Goal: Transaction & Acquisition: Purchase product/service

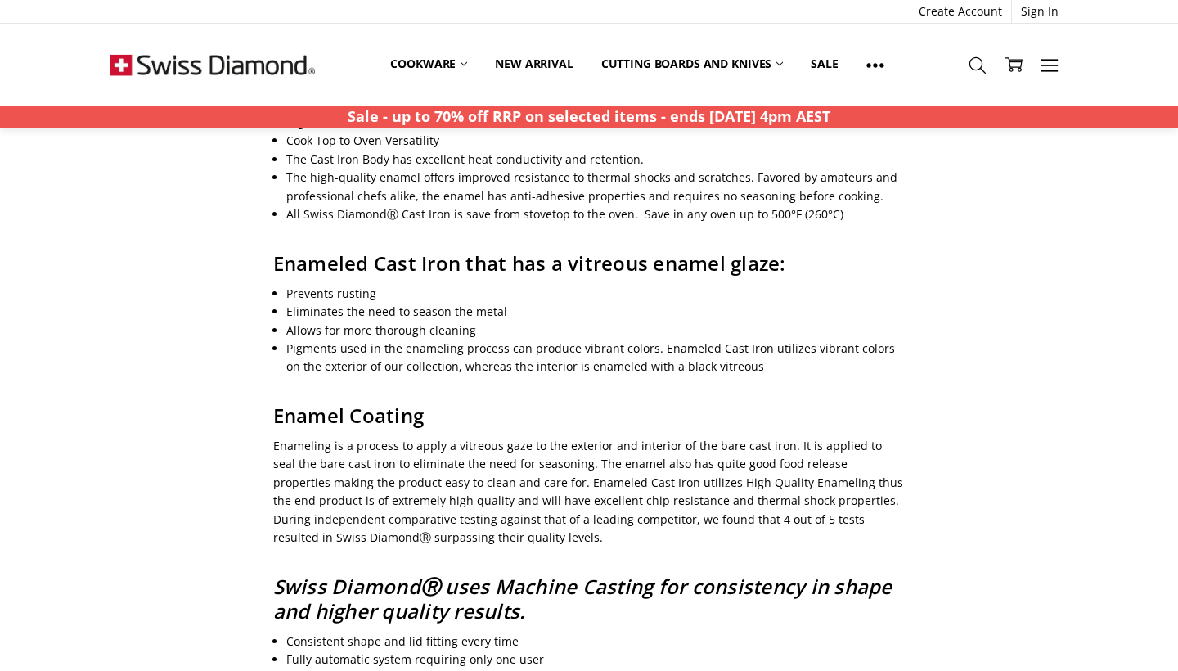
scroll to position [825, 0]
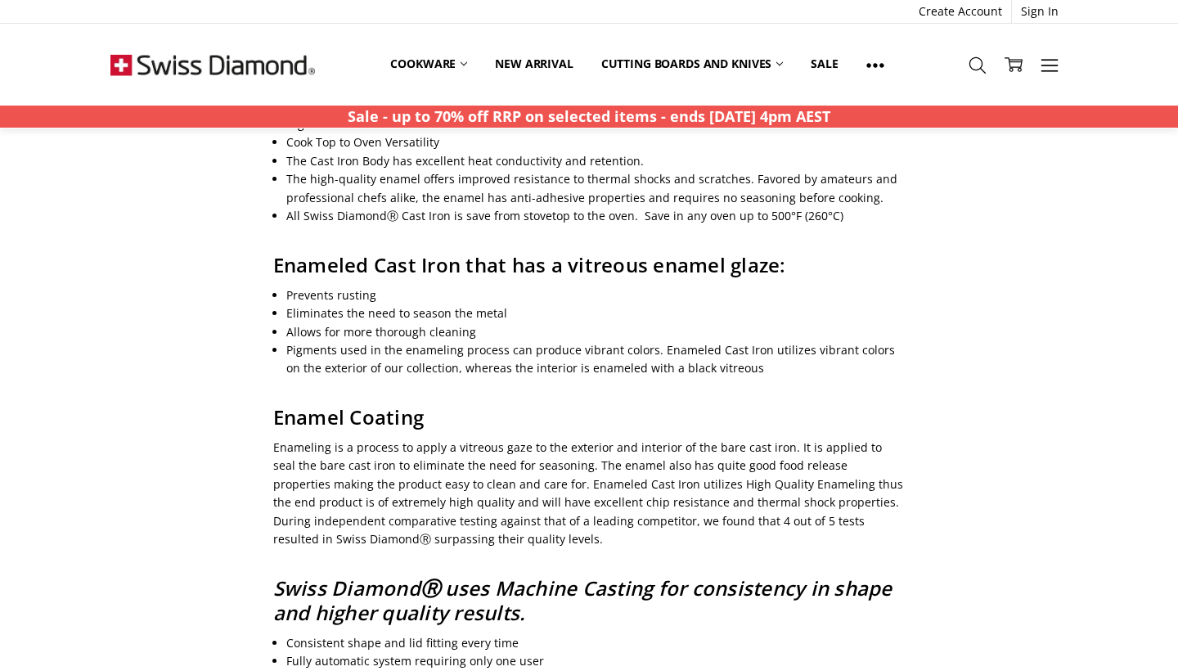
click at [553, 114] on strong "Sale - up to 70% off RRP on selected items - ends [DATE] 4pm AEST" at bounding box center [589, 116] width 483 height 20
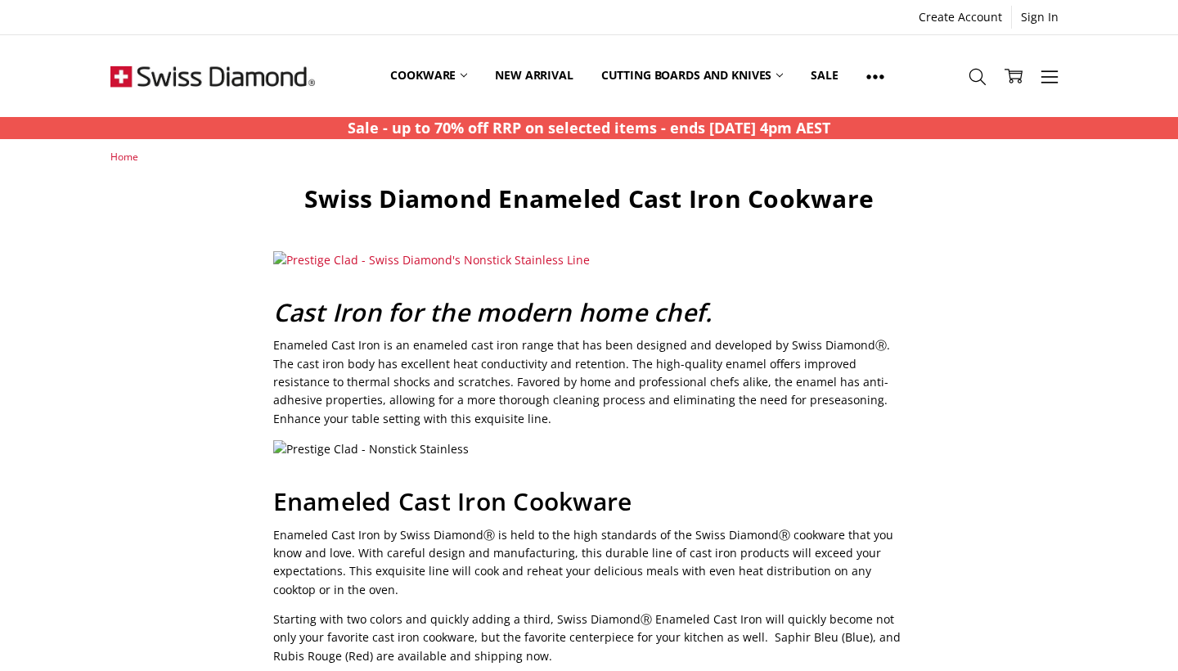
scroll to position [0, 0]
click at [839, 70] on link "Sale" at bounding box center [824, 75] width 55 height 73
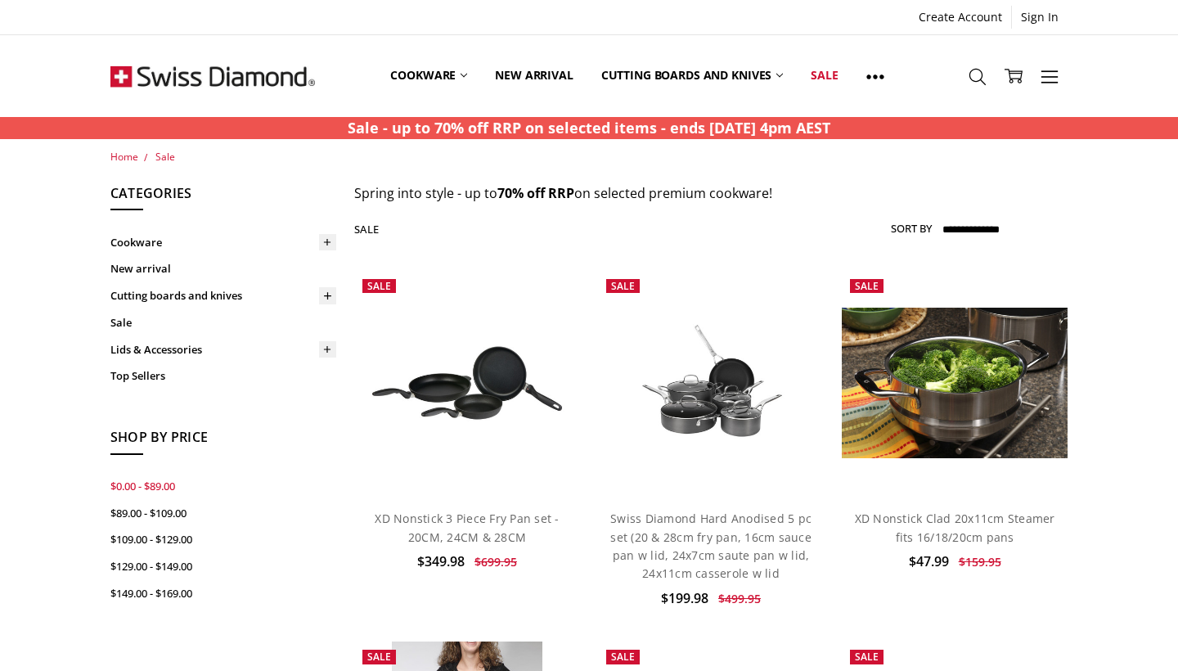
click at [129, 473] on link "$0.00 - $89.00" at bounding box center [223, 486] width 226 height 27
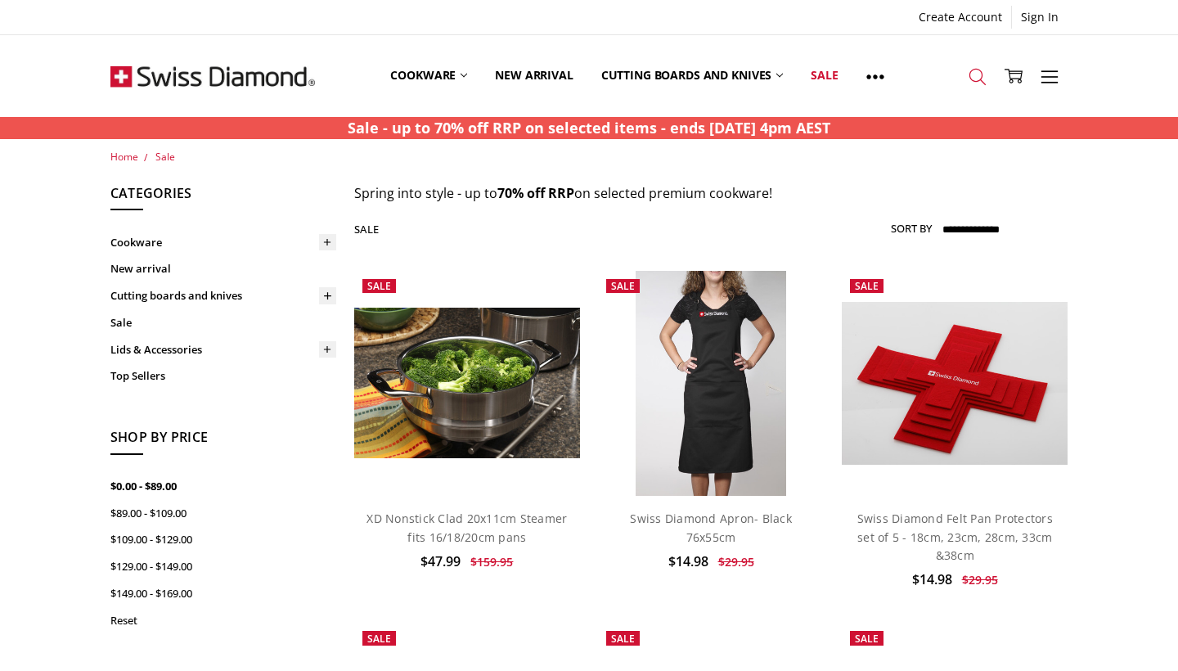
click at [977, 74] on icon at bounding box center [978, 77] width 18 height 18
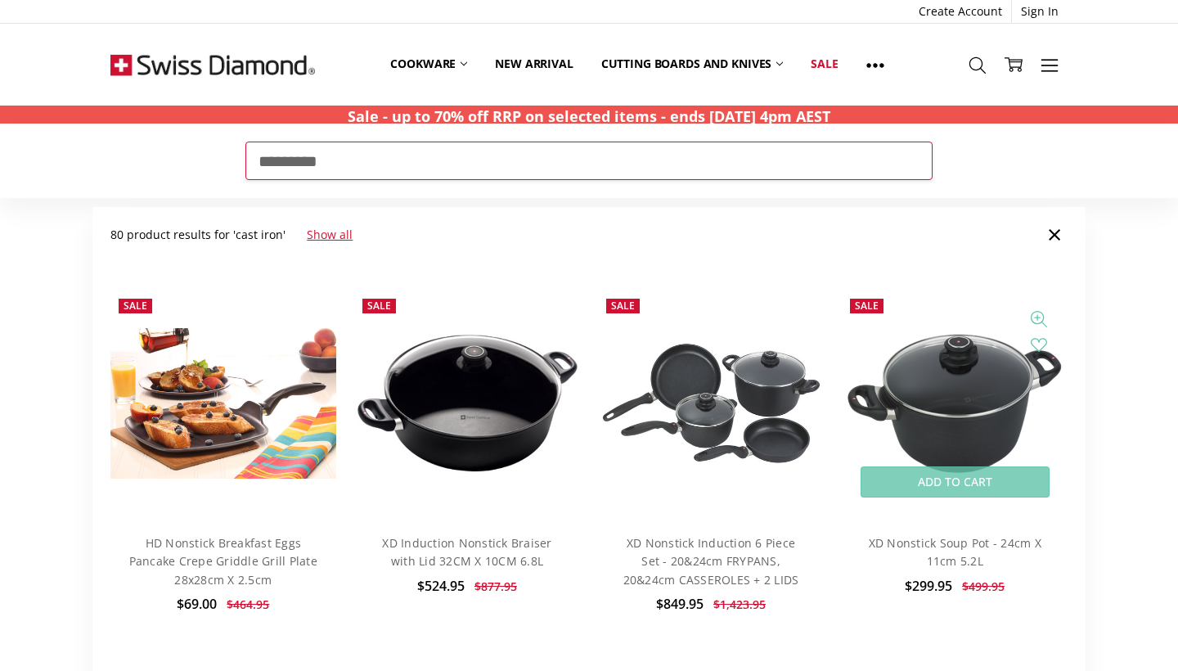
scroll to position [15, 0]
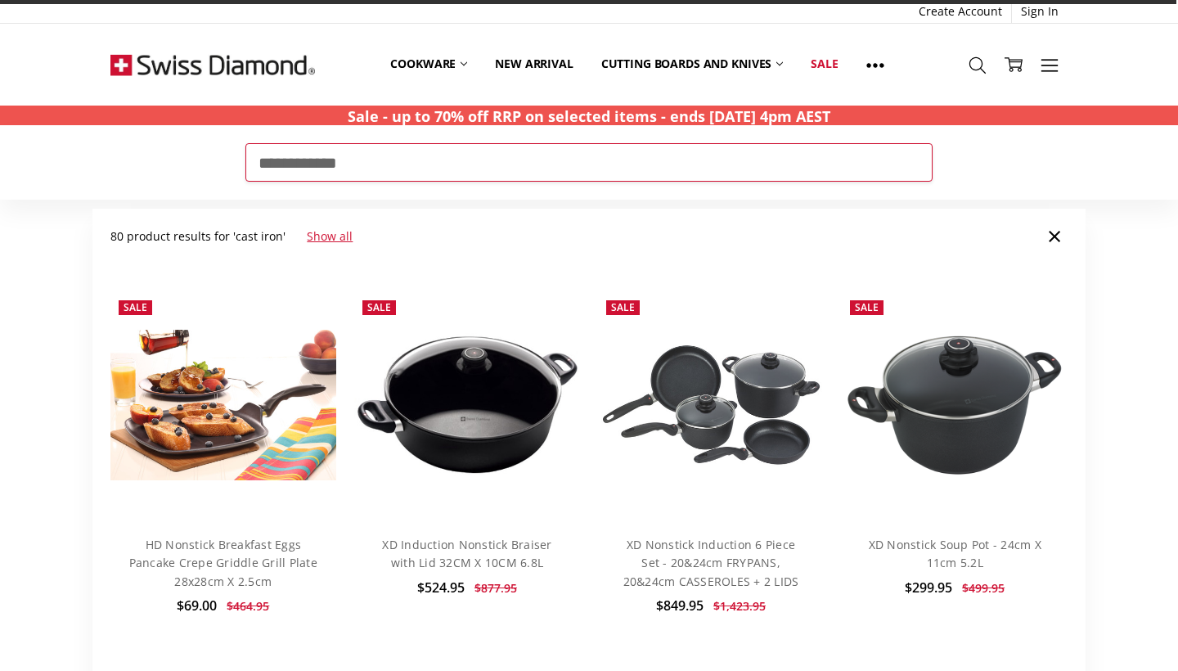
type input "**********"
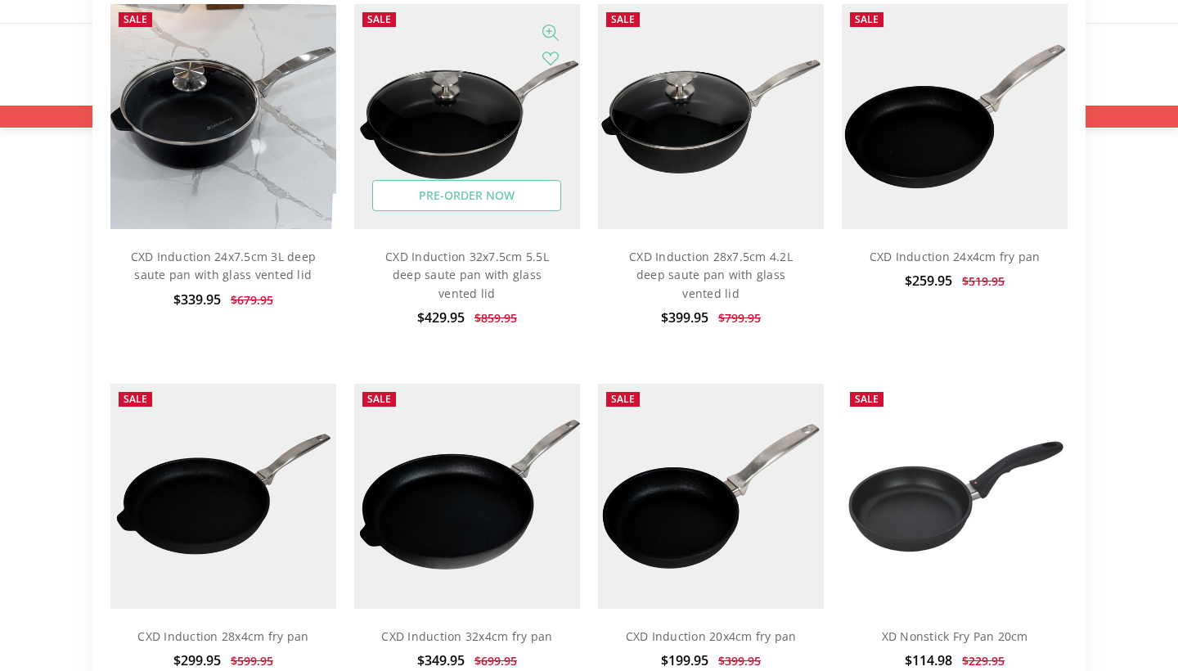
scroll to position [134, 0]
